Goal: Transaction & Acquisition: Subscribe to service/newsletter

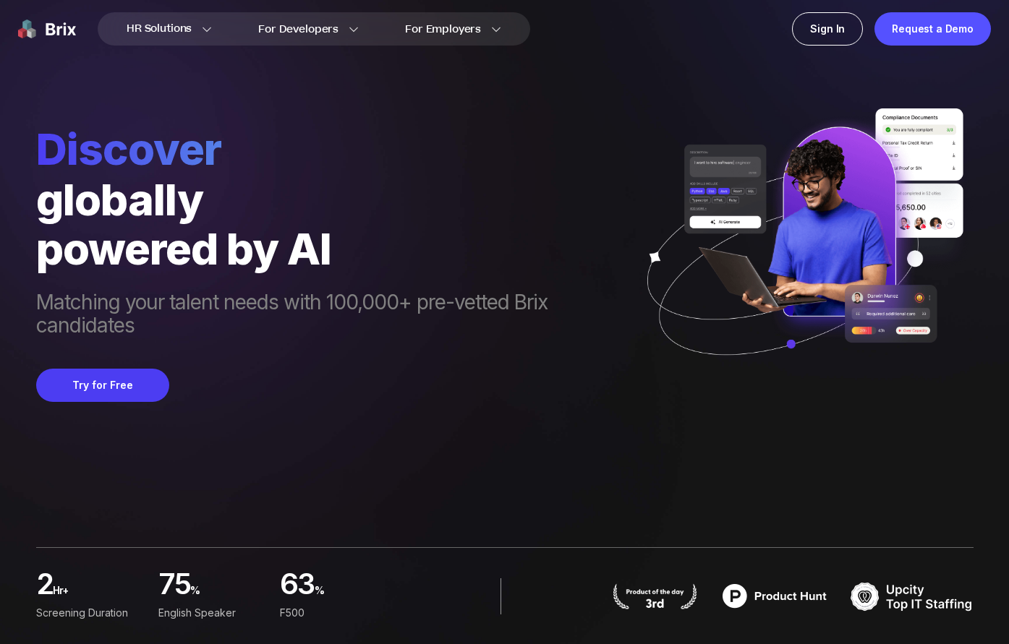
click at [509, 222] on div "globally" at bounding box center [332, 199] width 592 height 49
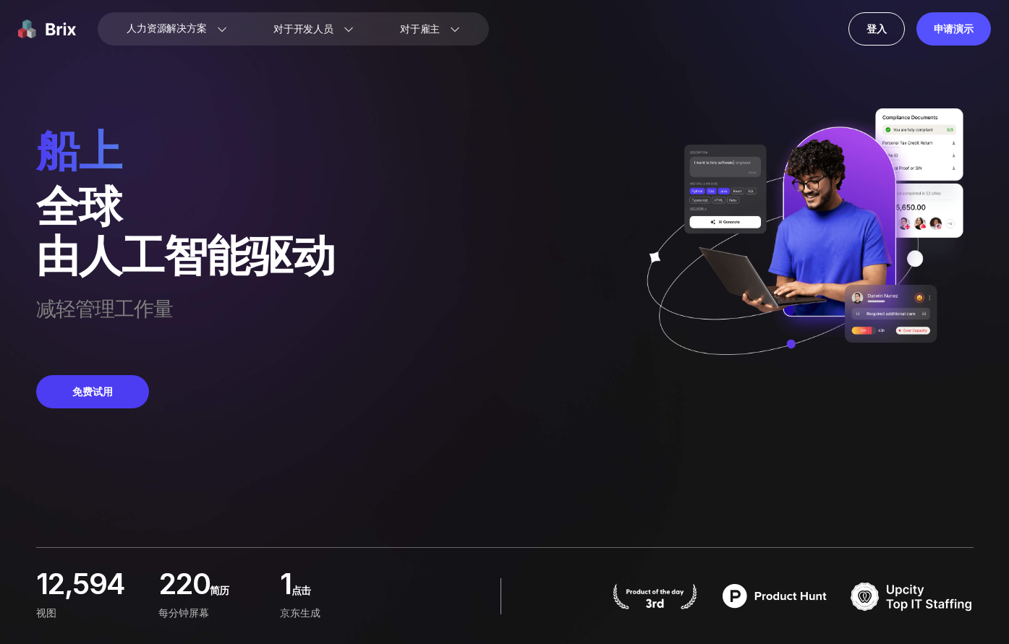
click at [531, 98] on div "船上 全球 由人工智能驱动 减轻管理工作量 免费试用" at bounding box center [504, 204] width 937 height 409
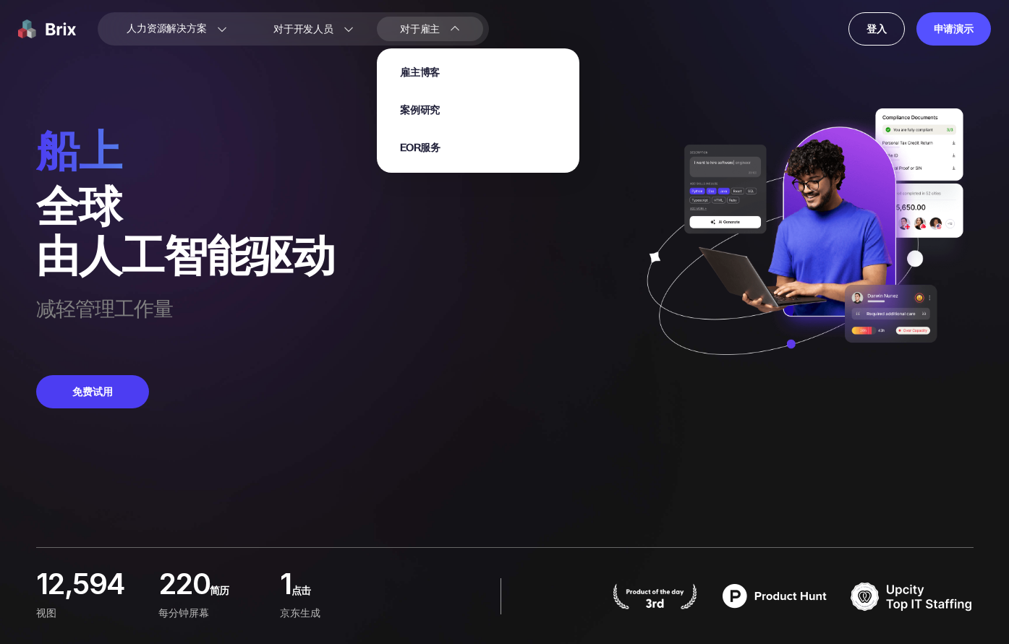
click at [455, 34] on section "雇主博客 案例研究 EOR服务" at bounding box center [478, 103] width 203 height 139
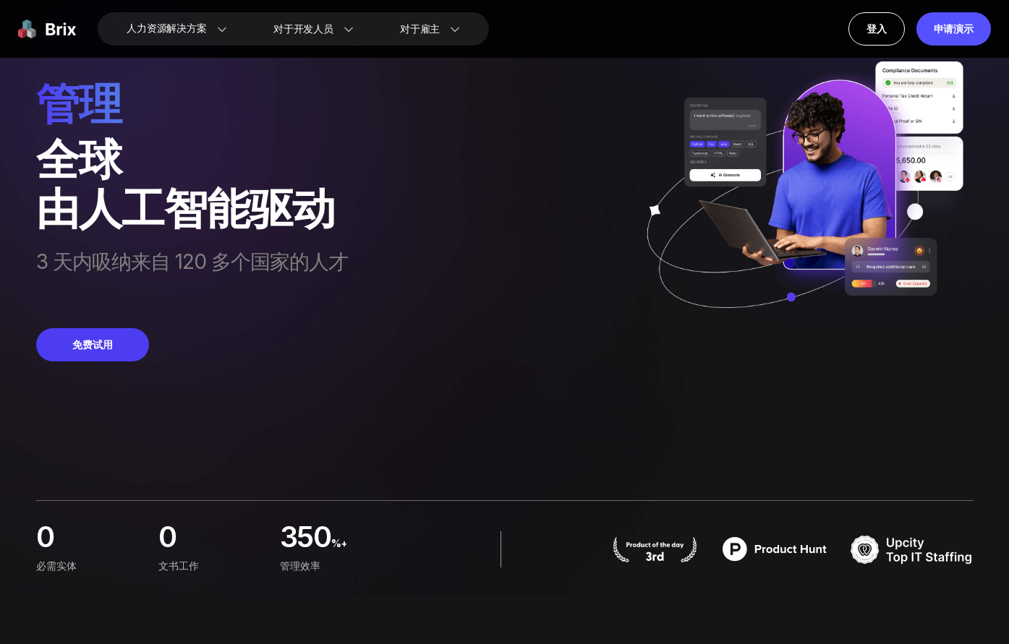
scroll to position [145, 0]
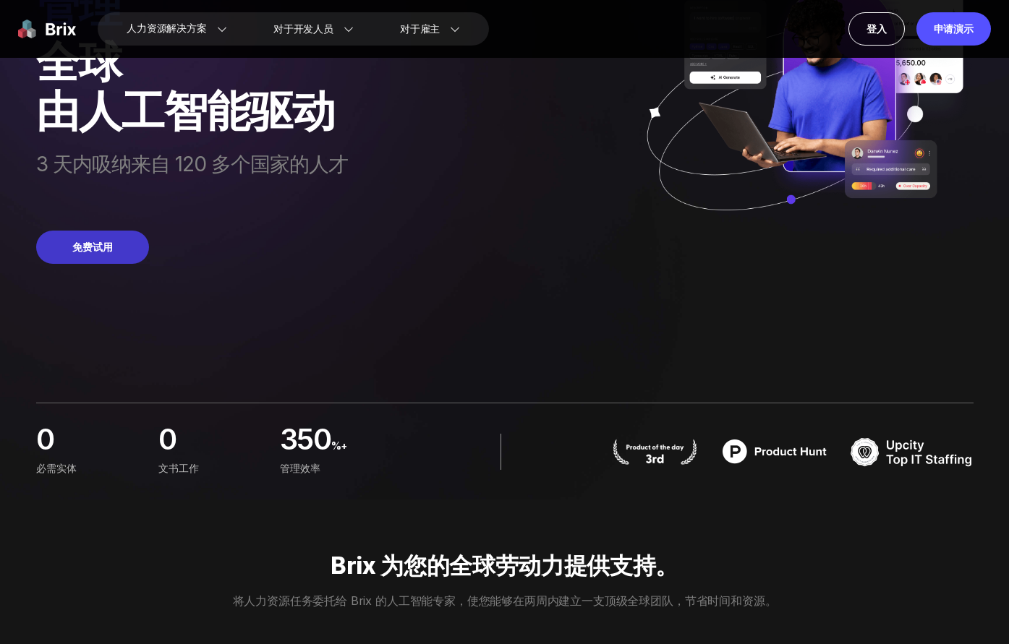
click at [102, 252] on font "免费试用" at bounding box center [92, 247] width 41 height 14
